Goal: Navigation & Orientation: Find specific page/section

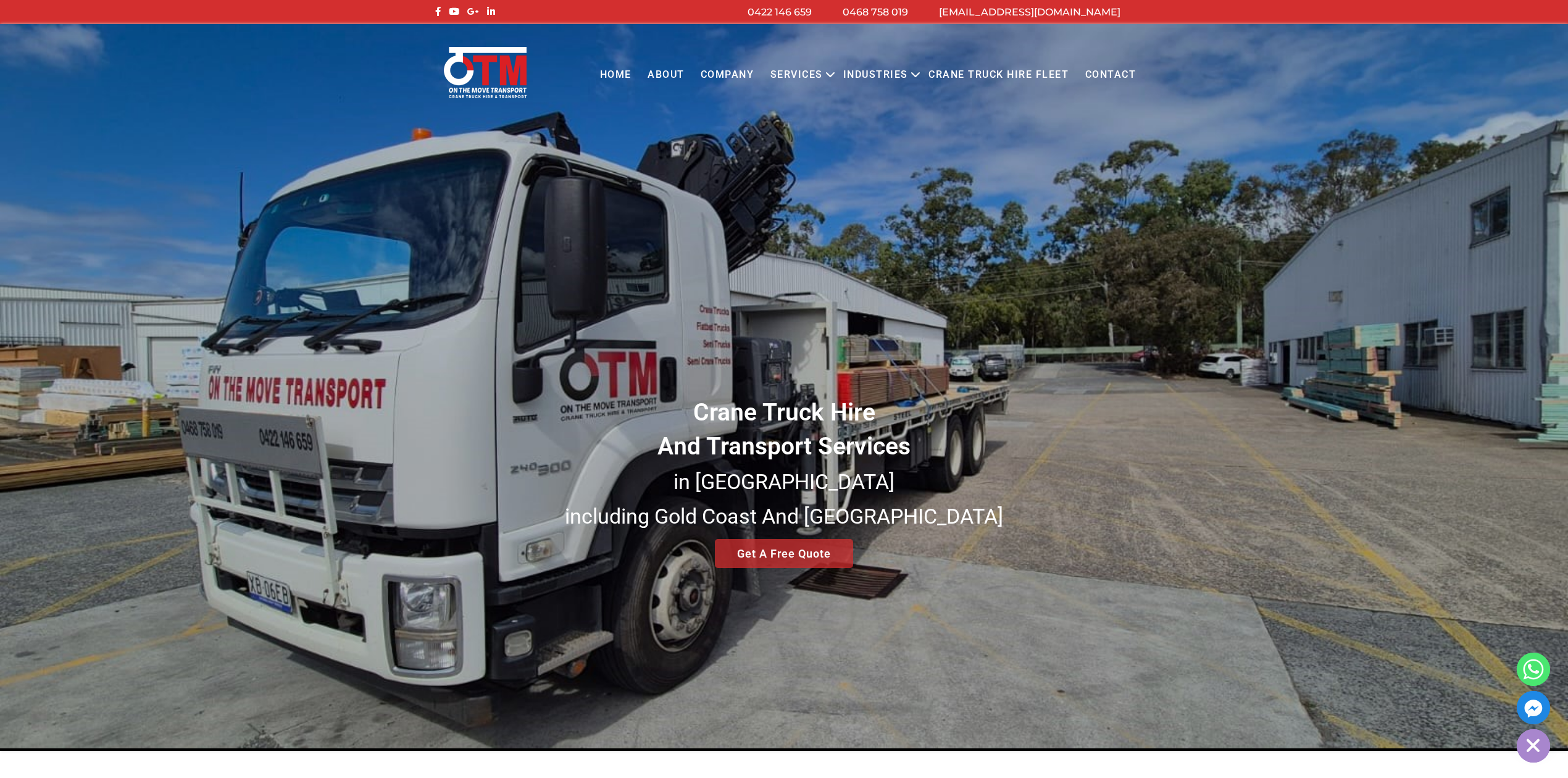
drag, startPoint x: 0, startPoint y: 0, endPoint x: 735, endPoint y: 77, distance: 739.0
click at [735, 77] on link "COMPANY" at bounding box center [728, 75] width 70 height 34
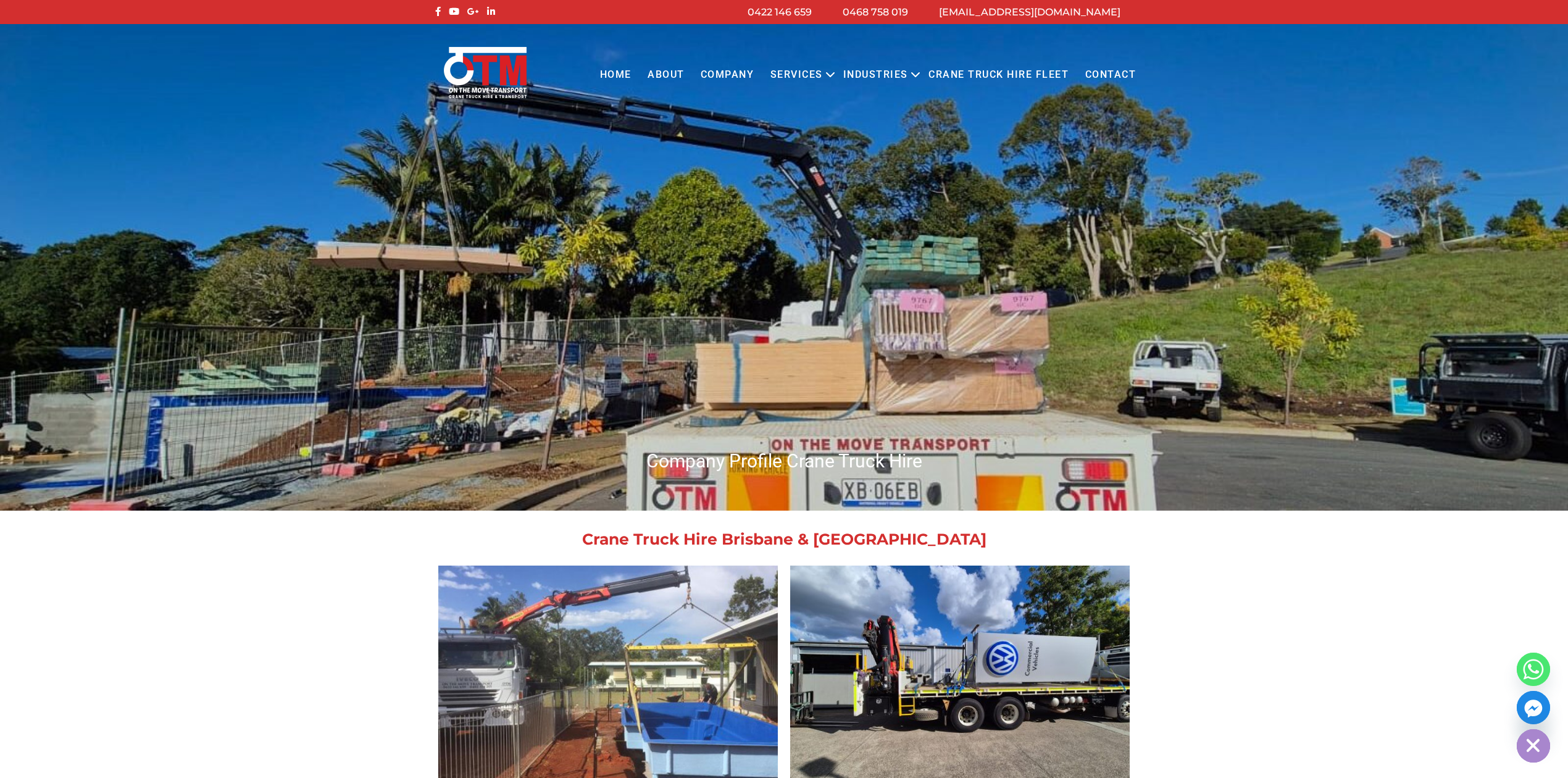
click at [677, 74] on link "About" at bounding box center [666, 75] width 53 height 34
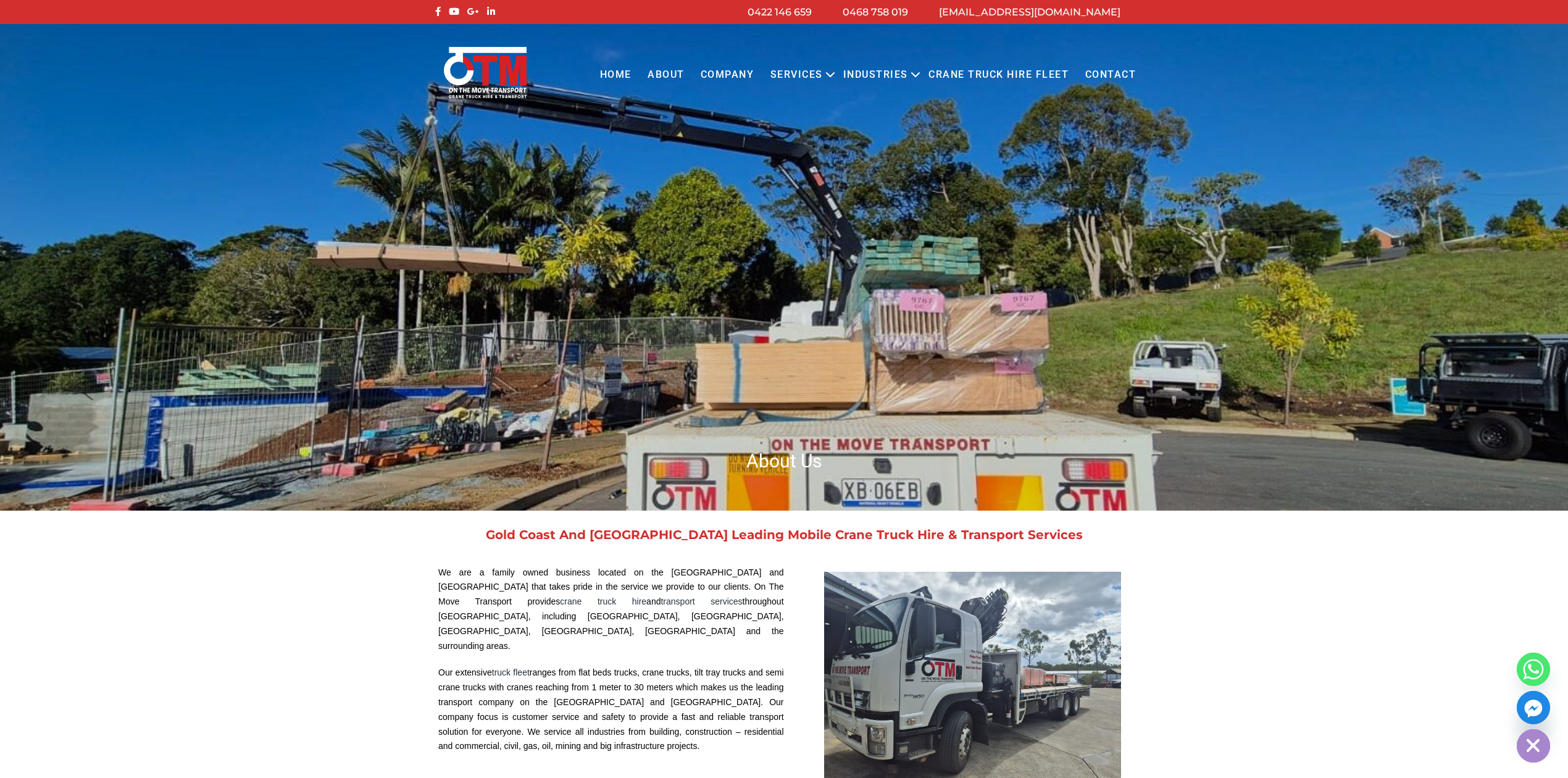
click at [623, 77] on link "Home" at bounding box center [616, 75] width 47 height 34
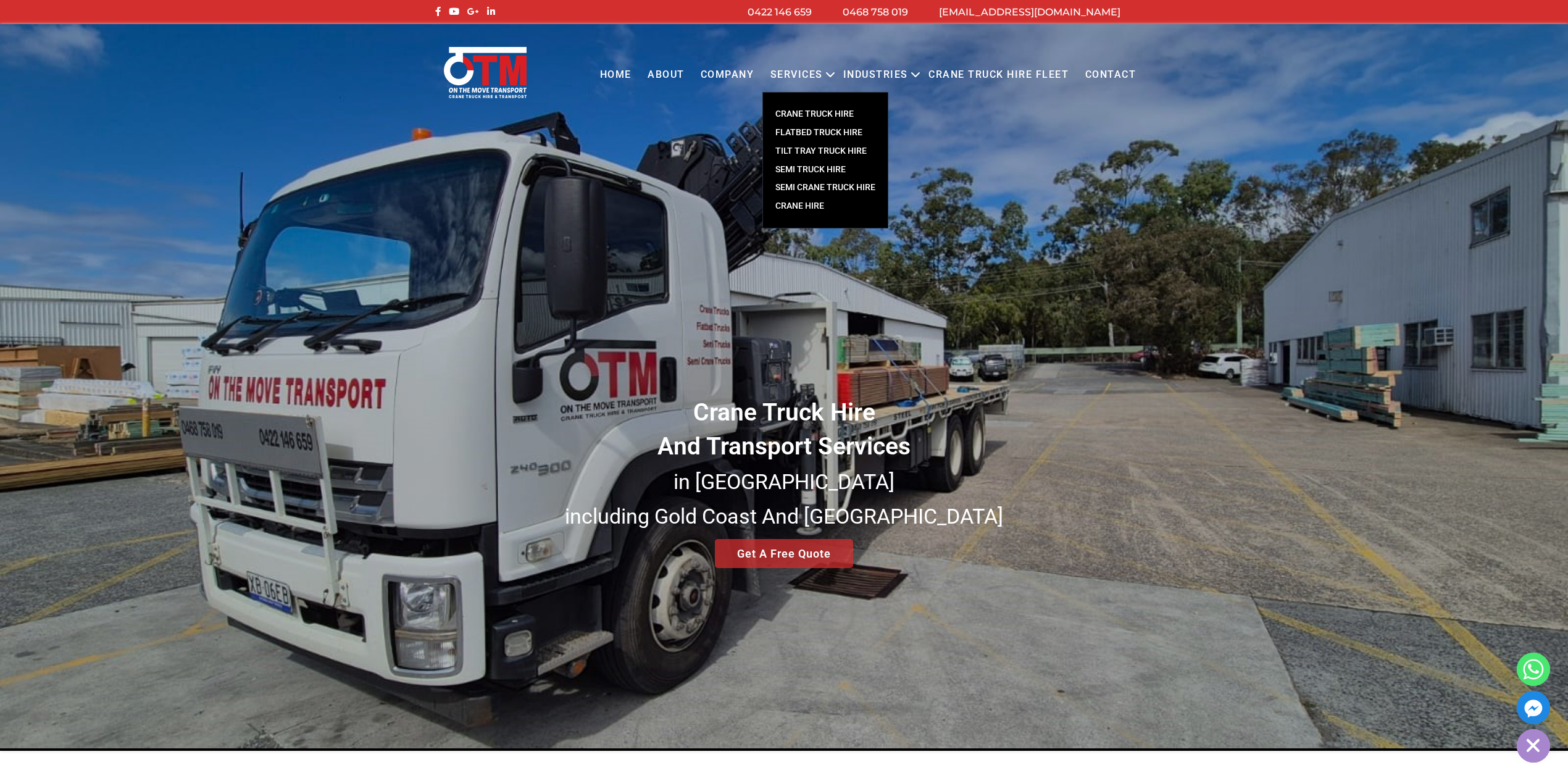
click at [811, 111] on link "CRANE TRUCK HIRE" at bounding box center [825, 114] width 125 height 18
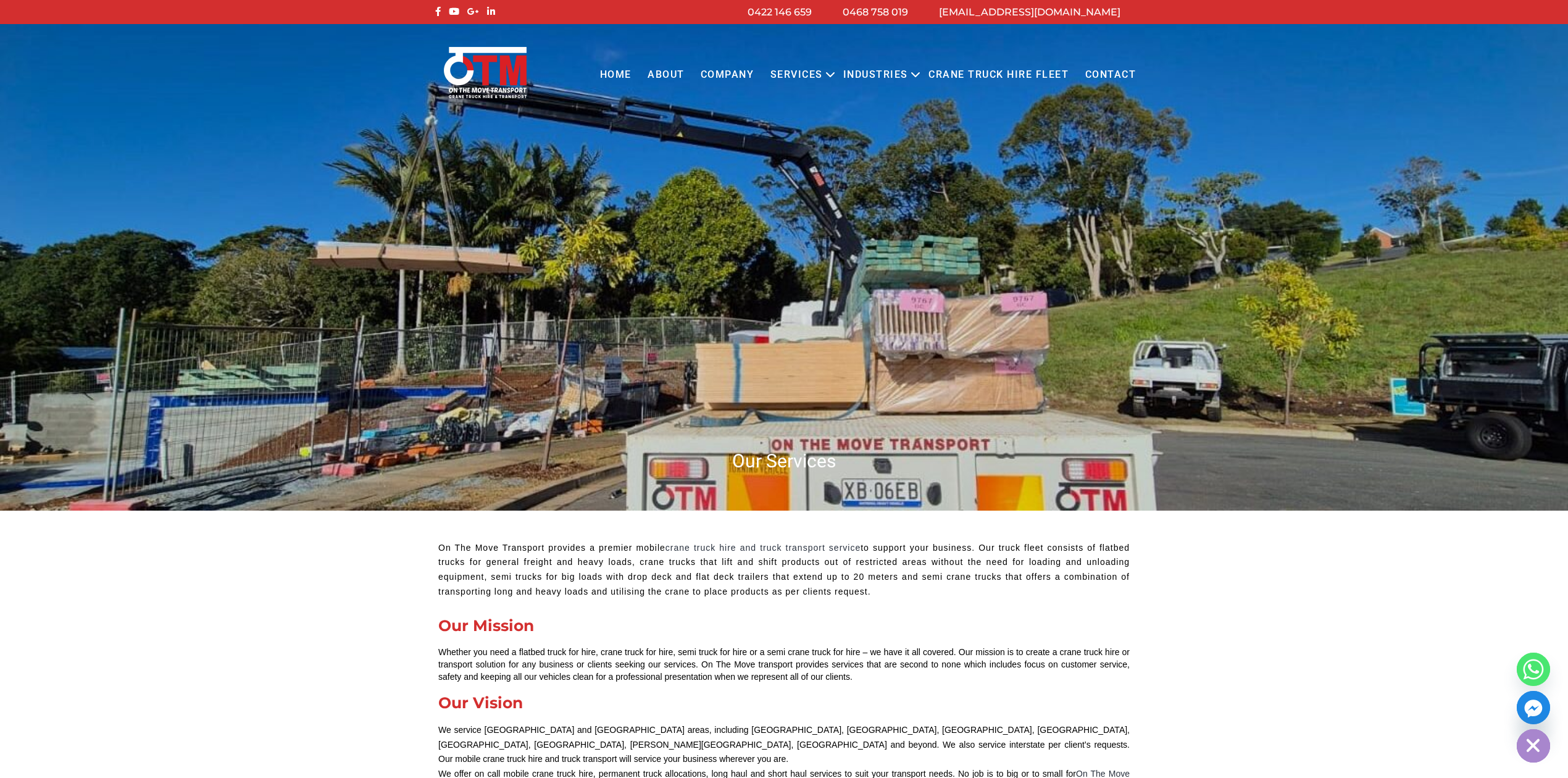
click at [636, 76] on link "Home" at bounding box center [616, 75] width 47 height 34
